Goal: Complete application form

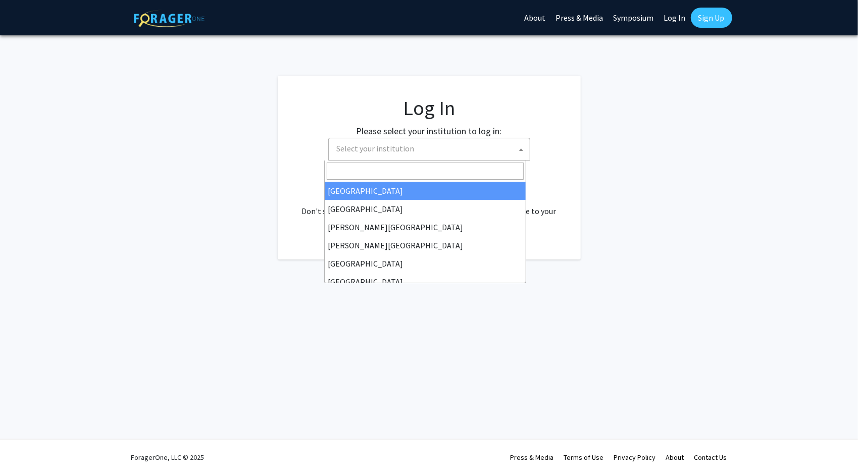
click at [425, 151] on span "Select your institution" at bounding box center [431, 148] width 197 height 21
select select "34"
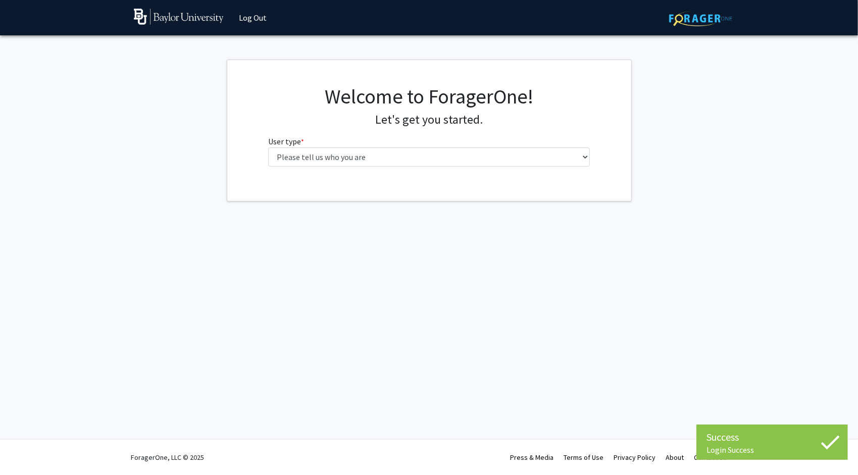
click at [432, 144] on fg-select "User type * required Please tell us who you are Undergraduate Student Master's …" at bounding box center [429, 150] width 322 height 31
click at [437, 156] on select "Please tell us who you are Undergraduate Student Master's Student Doctoral Cand…" at bounding box center [429, 156] width 322 height 19
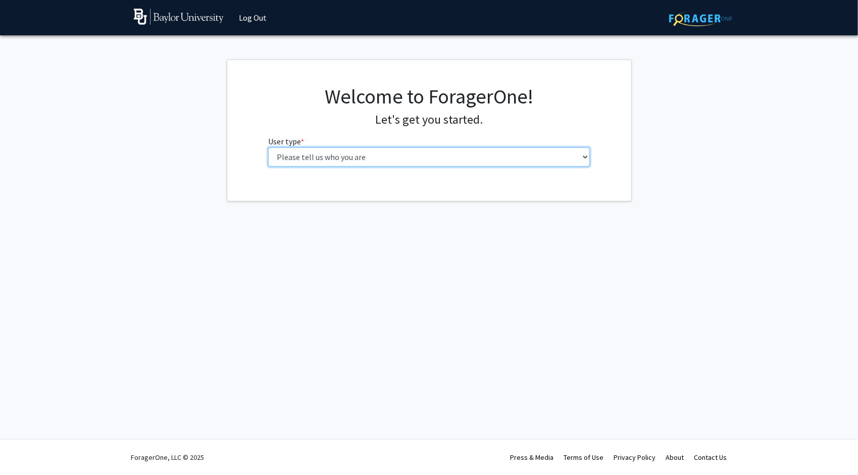
select select "1: undergrad"
click at [268, 147] on select "Please tell us who you are Undergraduate Student Master's Student Doctoral Cand…" at bounding box center [429, 156] width 322 height 19
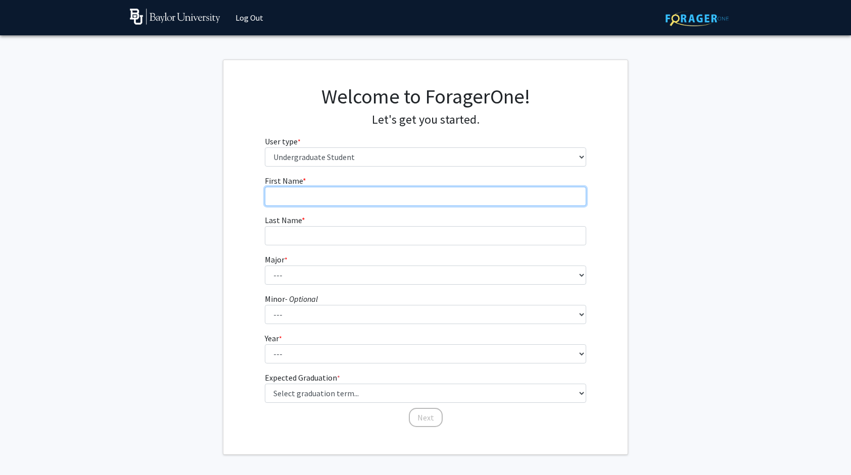
click at [406, 200] on input "First Name * required" at bounding box center [426, 196] width 322 height 19
type input "[PERSON_NAME]"
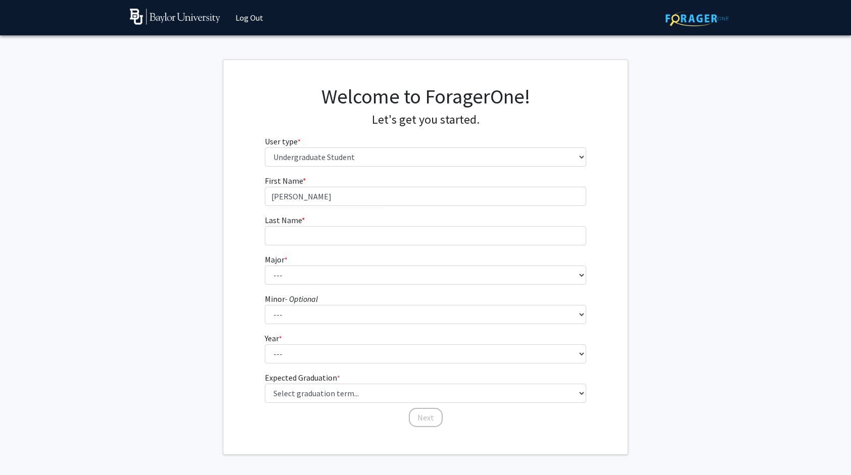
click at [409, 225] on fg-input "Last Name * required" at bounding box center [426, 229] width 322 height 31
click at [406, 237] on input "Last Name * required" at bounding box center [426, 235] width 322 height 19
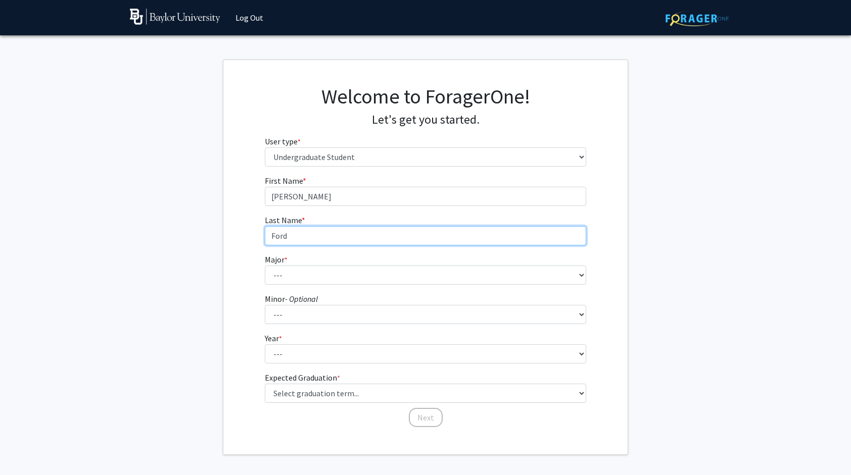
type input "Ford"
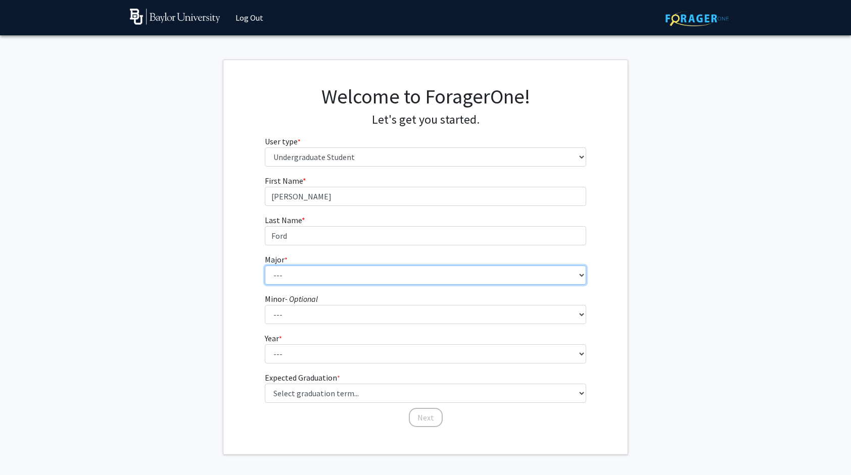
click at [415, 268] on select "--- Accounting American Studies Anthropology Apparel Design & Product Developme…" at bounding box center [426, 275] width 322 height 19
select select "80: 2745"
click at [265, 266] on select "--- Accounting American Studies Anthropology Apparel Design & Product Developme…" at bounding box center [426, 275] width 322 height 19
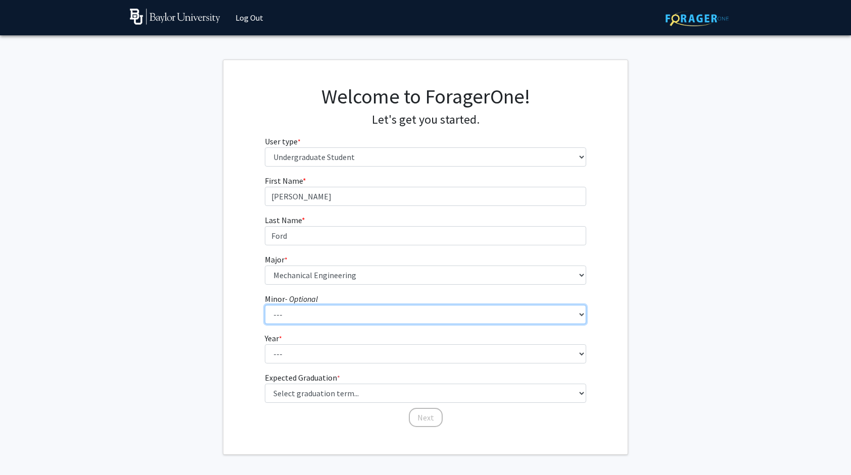
click at [342, 312] on select "--- Advertising American Sign Language American Studies Anthropology Apparel Me…" at bounding box center [426, 314] width 322 height 19
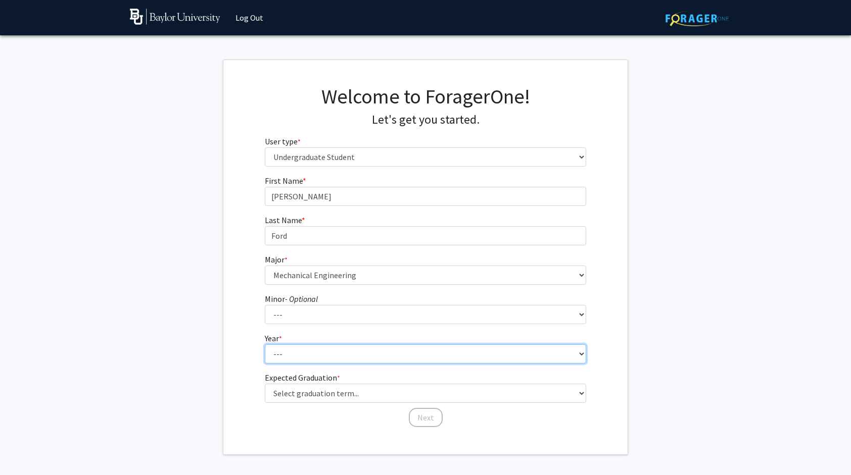
click at [387, 359] on select "--- First-year Sophomore Junior Senior Postbaccalaureate Certificate" at bounding box center [426, 353] width 322 height 19
select select "1: first-year"
click at [265, 344] on select "--- First-year Sophomore Junior Senior Postbaccalaureate Certificate" at bounding box center [426, 353] width 322 height 19
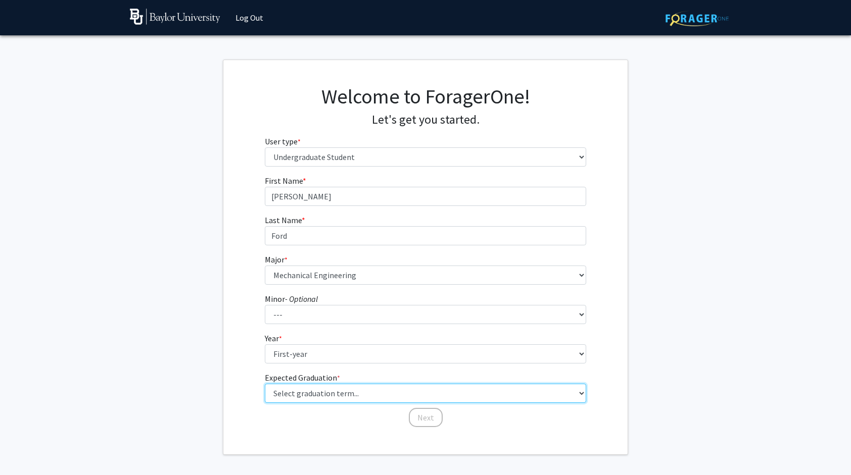
click at [331, 390] on select "Select graduation term... Spring 2025 Summer 2025 Fall 2025 Winter 2025 Spring …" at bounding box center [426, 393] width 322 height 19
select select "17: spring_2029"
click at [265, 384] on select "Select graduation term... Spring 2025 Summer 2025 Fall 2025 Winter 2025 Spring …" at bounding box center [426, 393] width 322 height 19
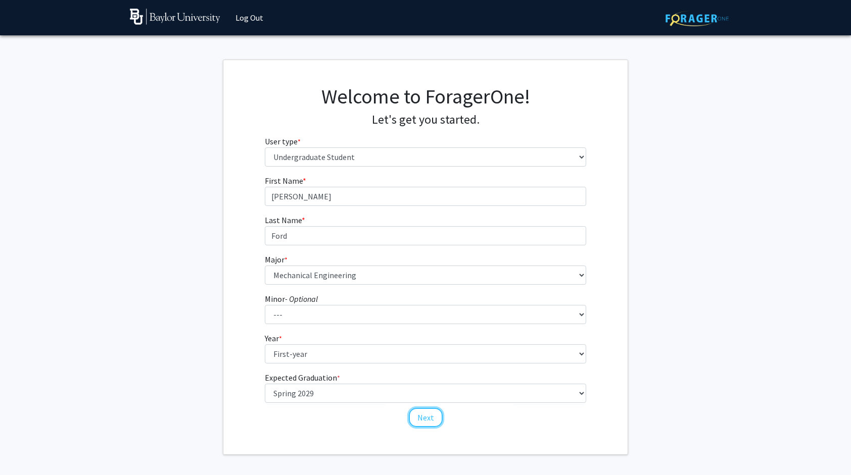
click at [434, 417] on button "Next" at bounding box center [426, 417] width 34 height 19
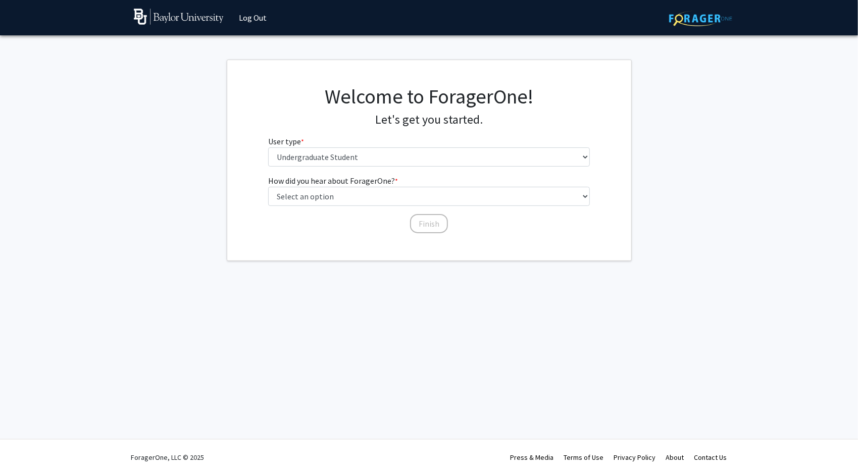
click at [378, 144] on fg-select "User type * required Please tell us who you are Undergraduate Student Master's …" at bounding box center [429, 150] width 322 height 31
click at [382, 161] on select "Please tell us who you are Undergraduate Student Master's Student Doctoral Cand…" at bounding box center [429, 156] width 322 height 19
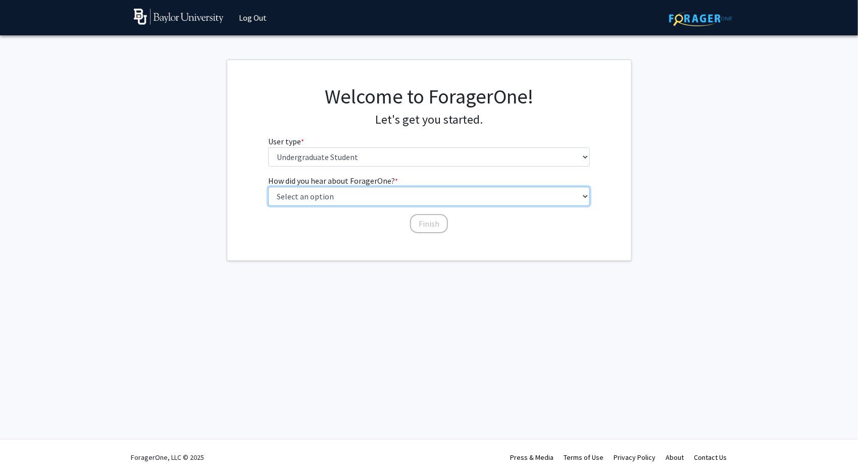
click at [395, 195] on select "Select an option Peer/student recommendation Faculty/staff recommendation Unive…" at bounding box center [429, 196] width 322 height 19
select select "2: faculty_recommendation"
click at [268, 187] on select "Select an option Peer/student recommendation Faculty/staff recommendation Unive…" at bounding box center [429, 196] width 322 height 19
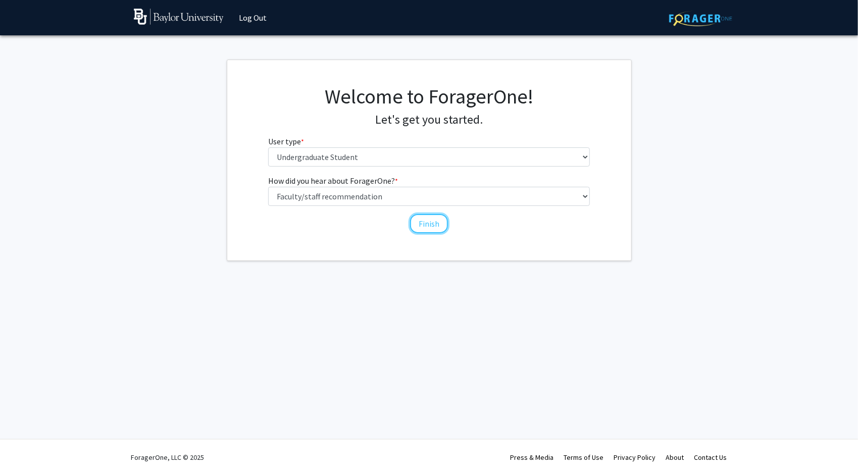
click at [426, 221] on button "Finish" at bounding box center [429, 223] width 38 height 19
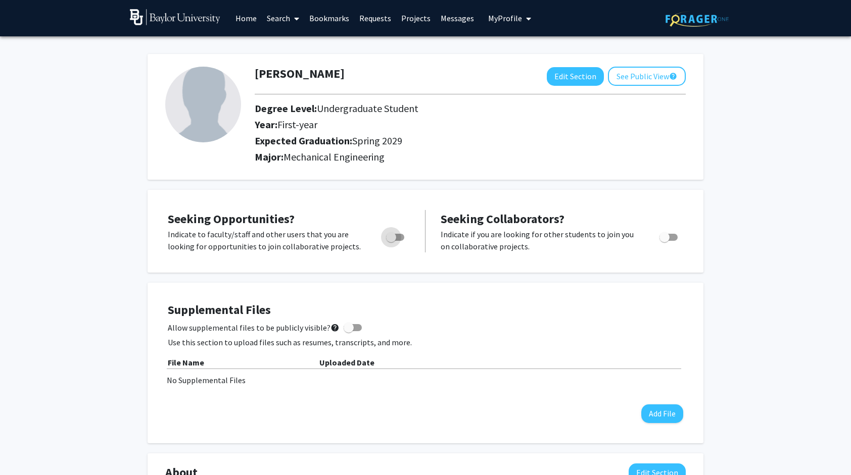
click at [389, 233] on span "Toggle" at bounding box center [391, 237] width 10 height 10
click at [390, 241] on input "Are you actively seeking opportunities?" at bounding box center [390, 241] width 1 height 1
checkbox input "true"
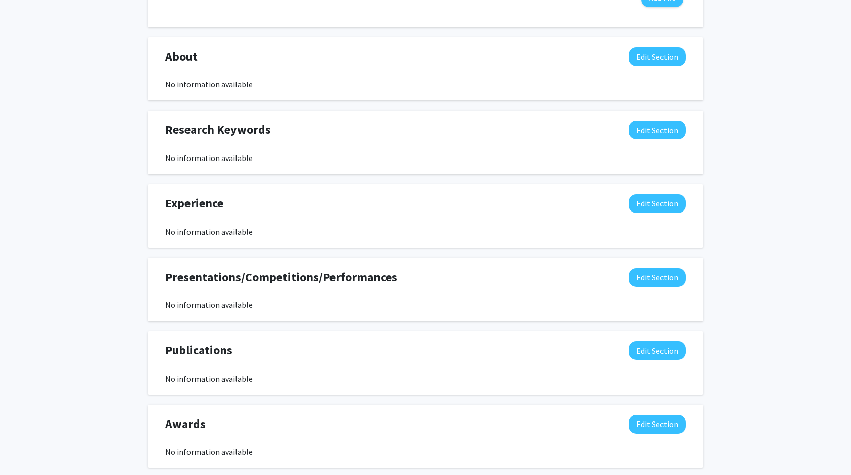
scroll to position [413, 0]
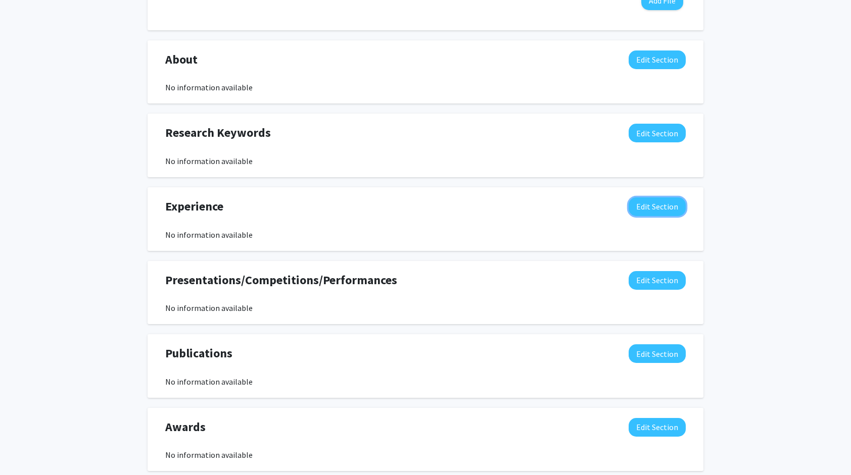
click at [644, 208] on button "Edit Section" at bounding box center [656, 206] width 57 height 19
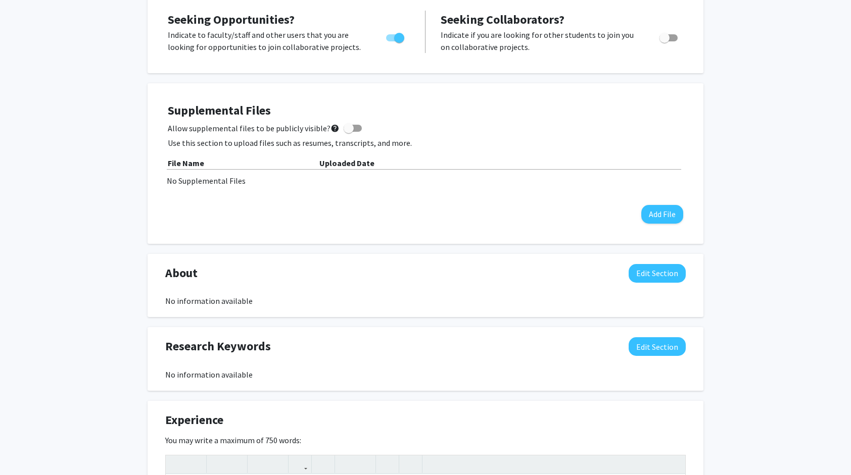
scroll to position [197, 0]
